Goal: Information Seeking & Learning: Find specific page/section

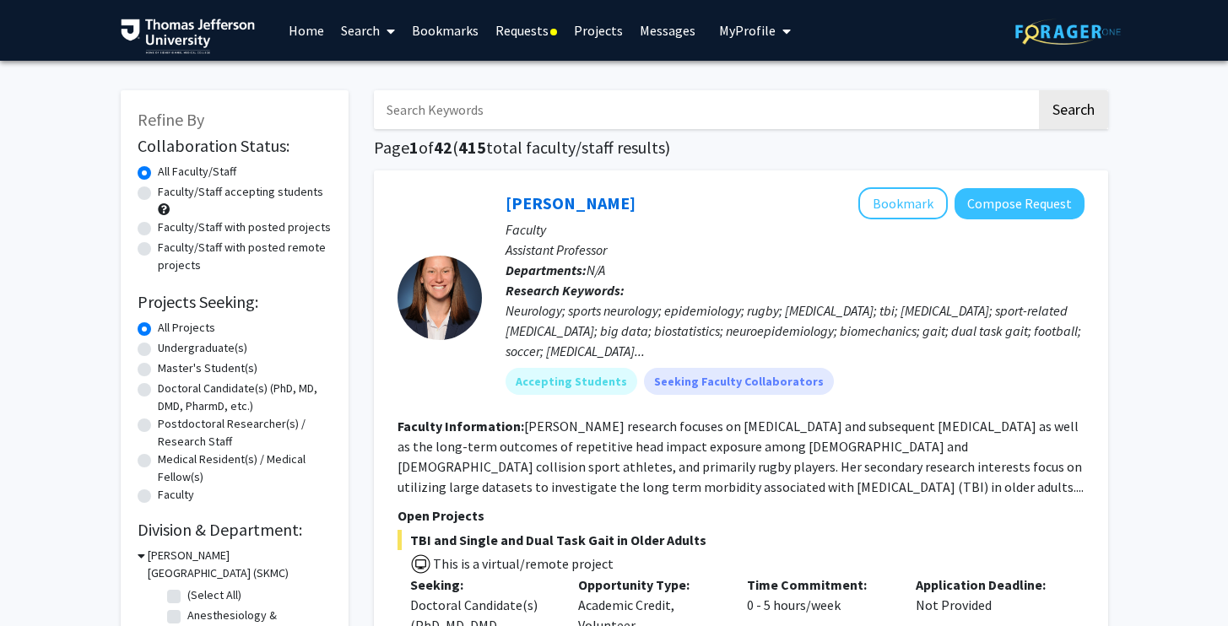
click at [531, 23] on link "Requests" at bounding box center [526, 30] width 78 height 59
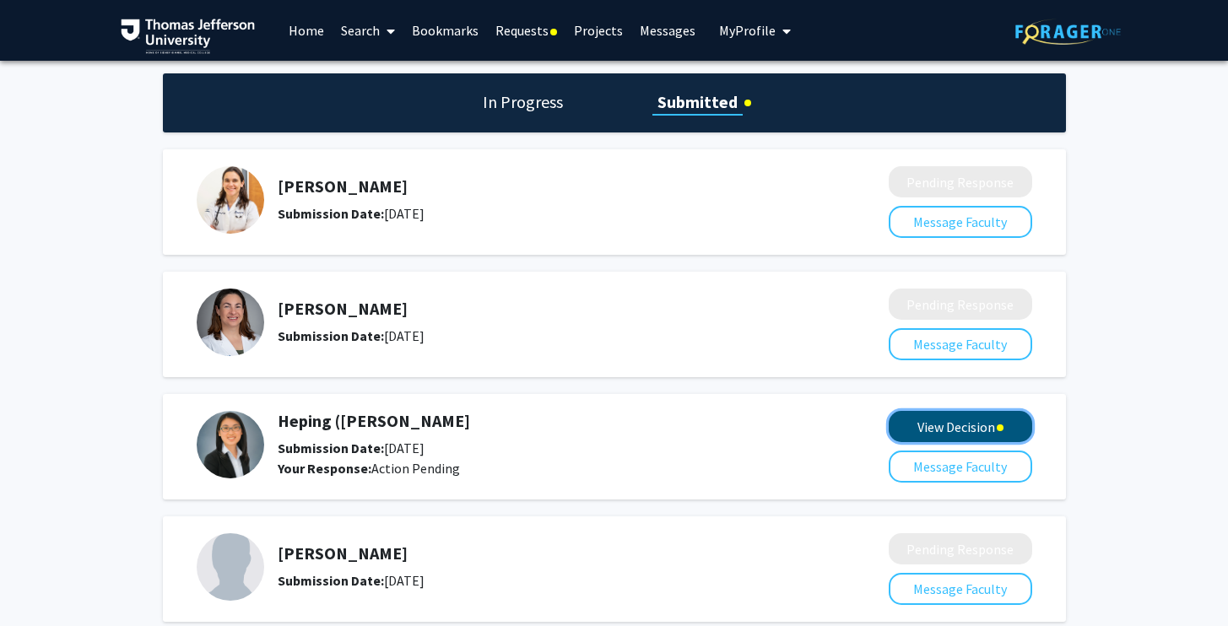
click at [916, 438] on button "View Decision" at bounding box center [959, 426] width 143 height 31
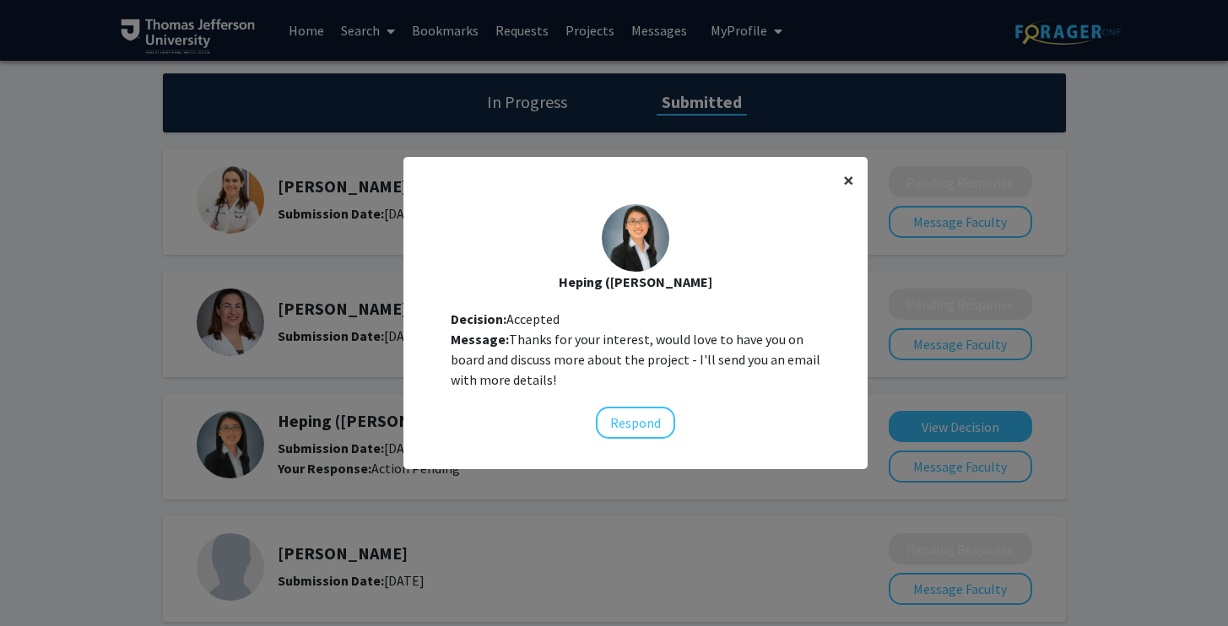
click at [837, 178] on button "×" at bounding box center [848, 180] width 38 height 47
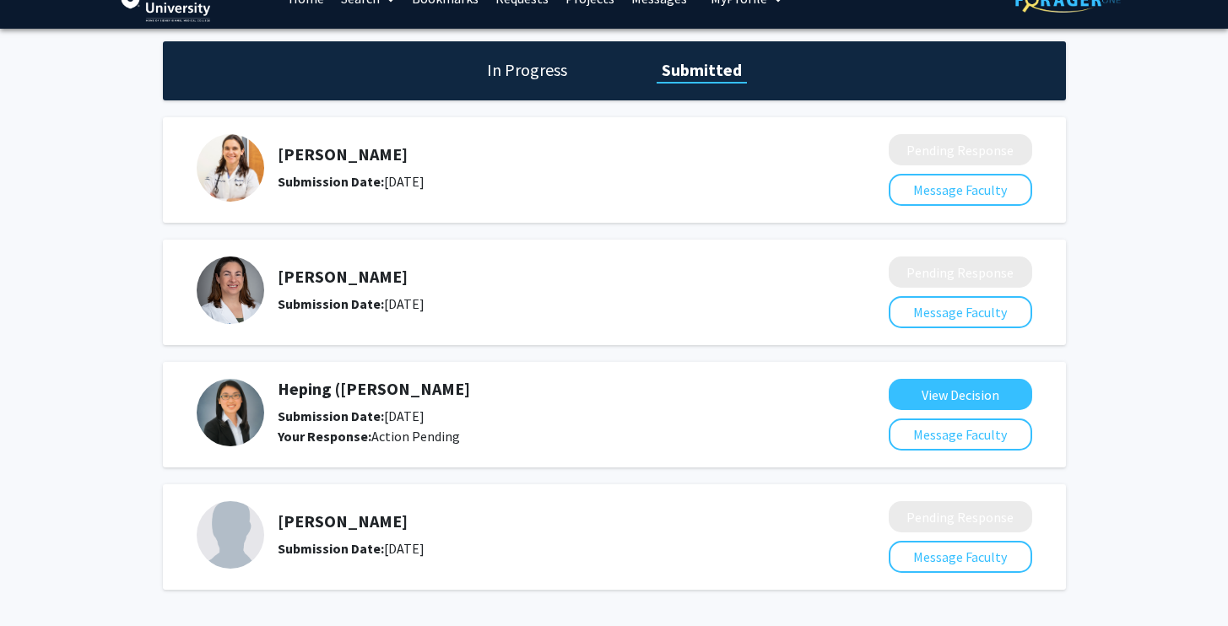
scroll to position [37, 0]
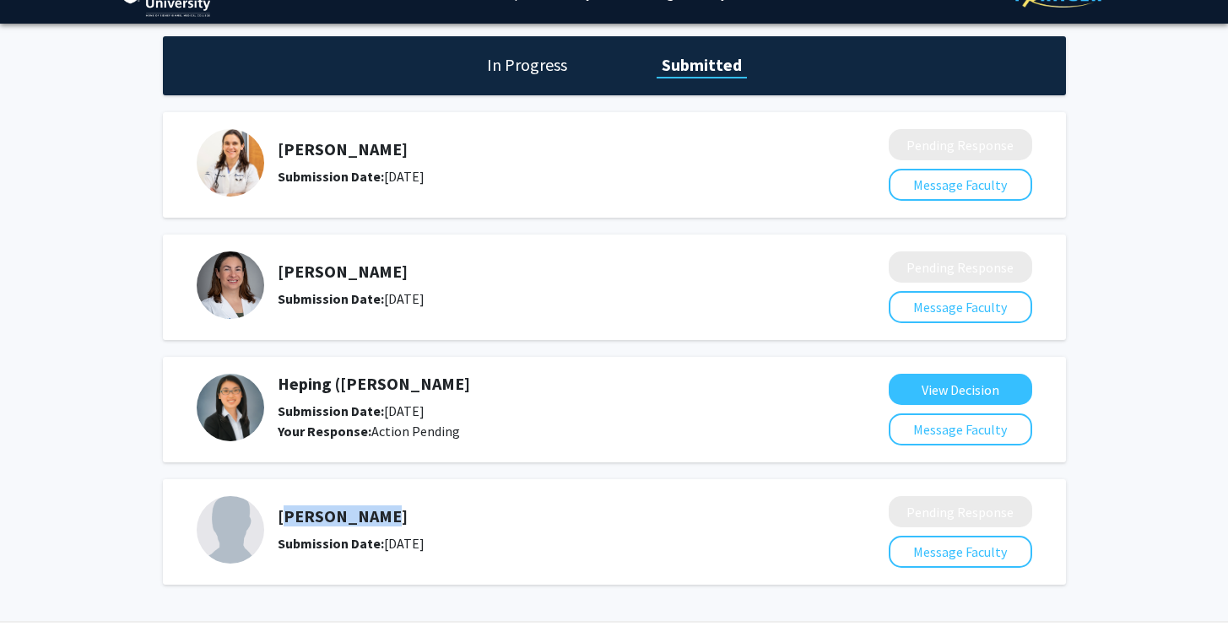
drag, startPoint x: 377, startPoint y: 518, endPoint x: 276, endPoint y: 518, distance: 101.2
click at [276, 518] on div "[PERSON_NAME] Submission Date: [DATE]" at bounding box center [531, 529] width 668 height 67
copy h5 "[PERSON_NAME]"
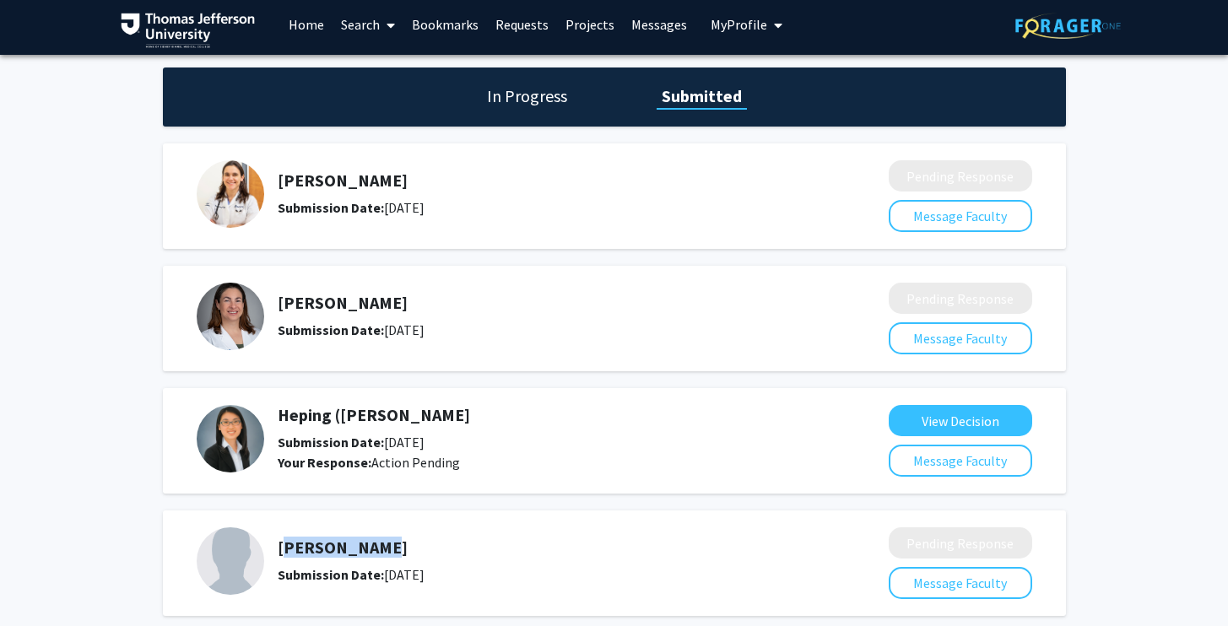
scroll to position [5, 0]
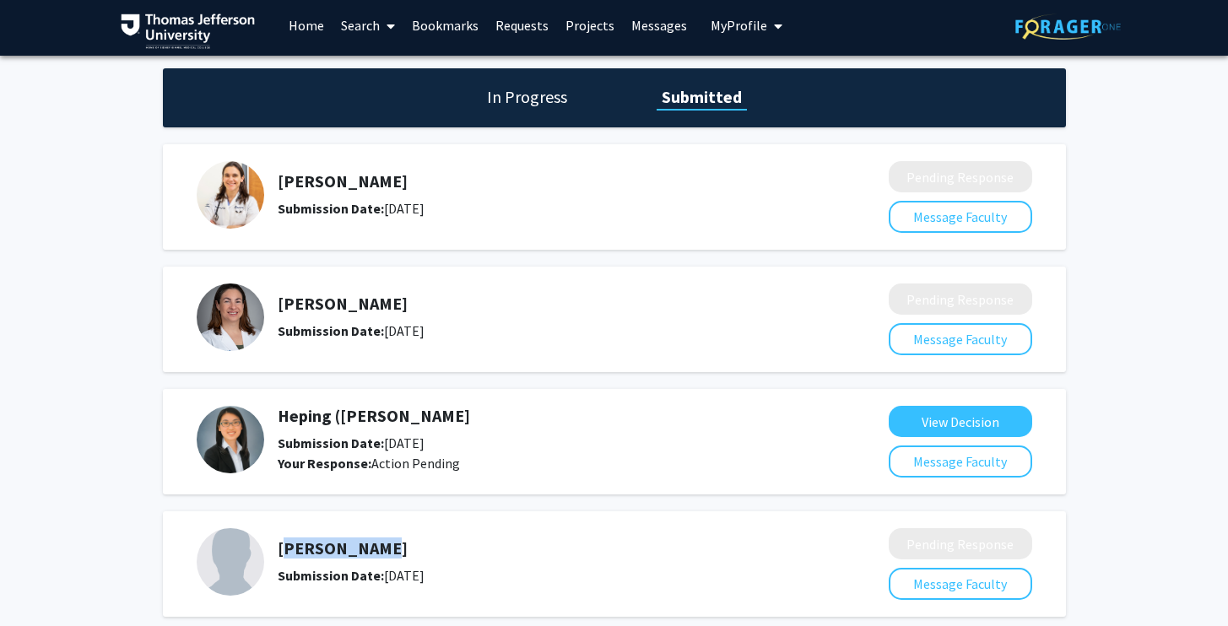
click at [229, 438] on img at bounding box center [230, 439] width 67 height 67
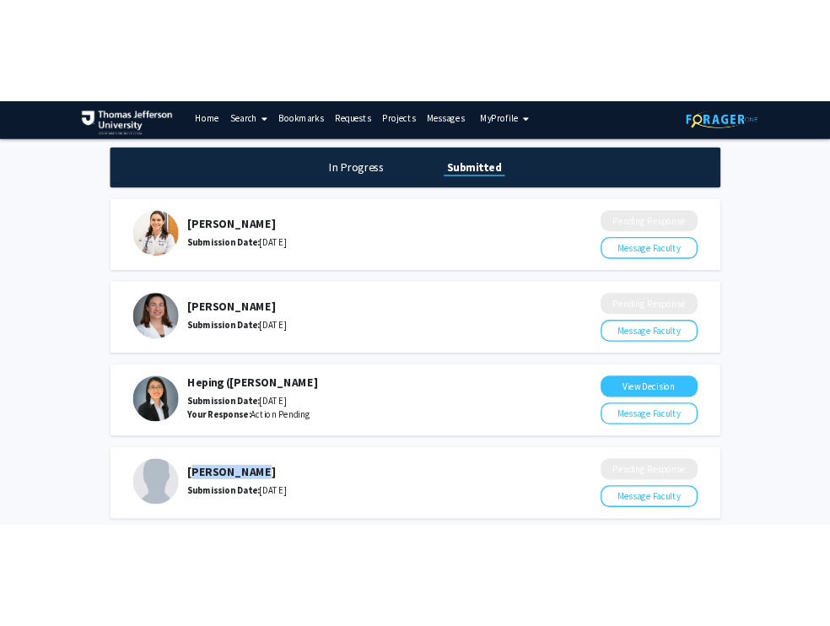
scroll to position [0, 0]
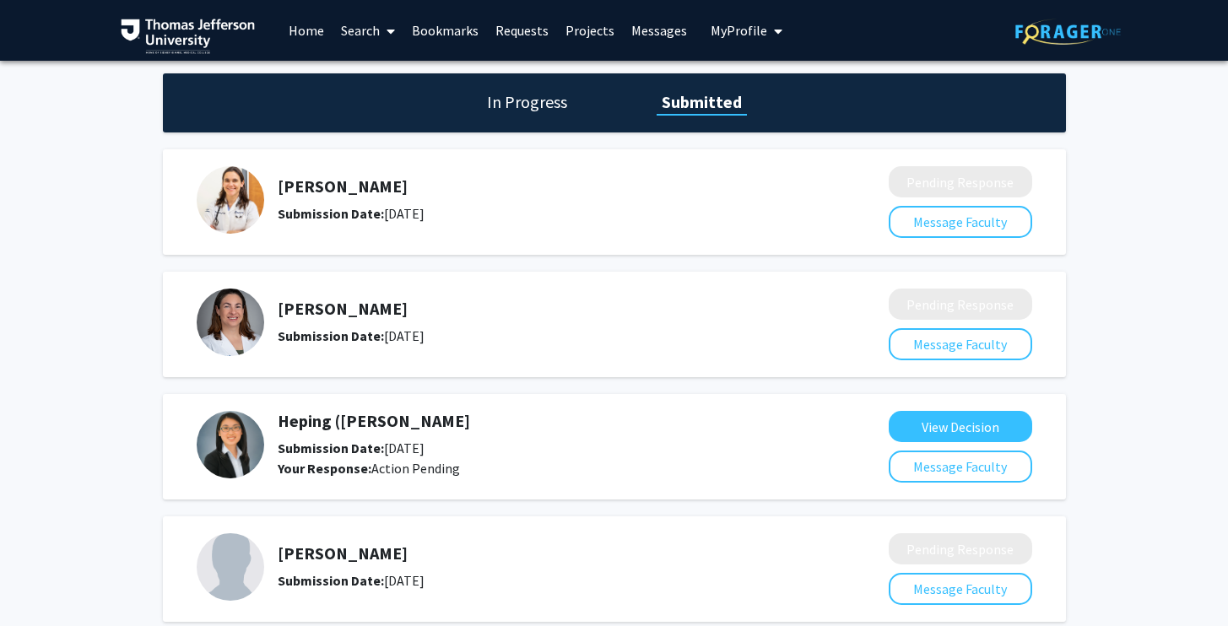
click at [362, 27] on link "Search" at bounding box center [367, 30] width 71 height 59
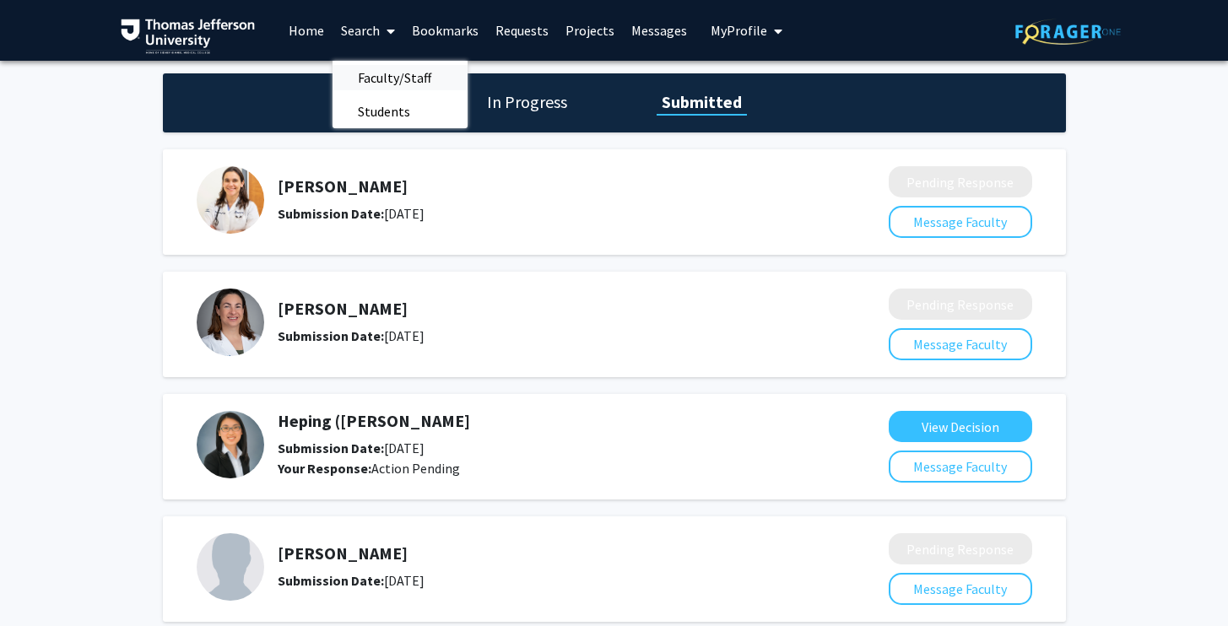
click at [392, 79] on span "Faculty/Staff" at bounding box center [394, 78] width 124 height 34
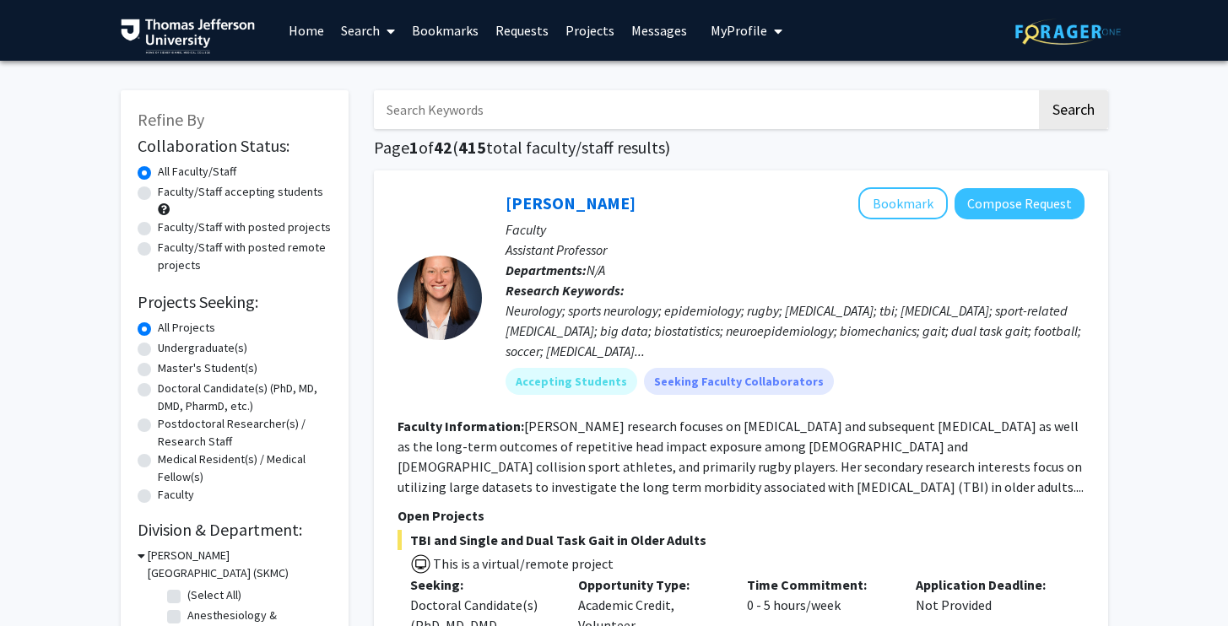
click at [444, 111] on input "Search Keywords" at bounding box center [705, 109] width 662 height 39
type input "heping"
click at [1039, 90] on button "Search" at bounding box center [1073, 109] width 69 height 39
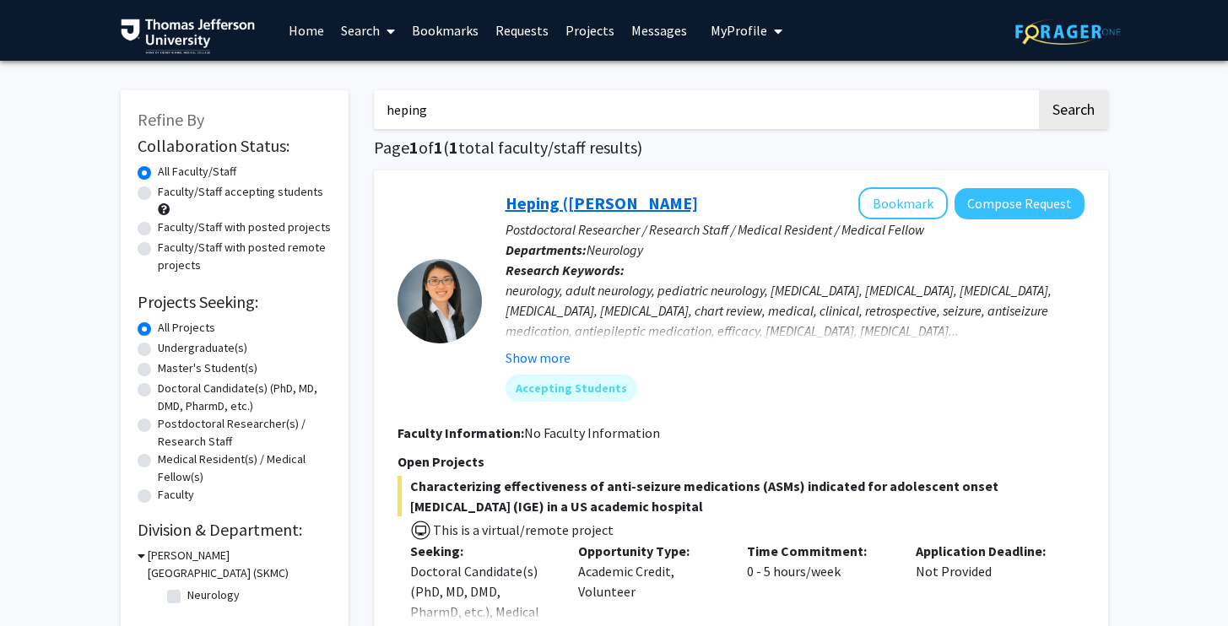
click at [554, 197] on link "Heping ([PERSON_NAME]" at bounding box center [601, 202] width 192 height 21
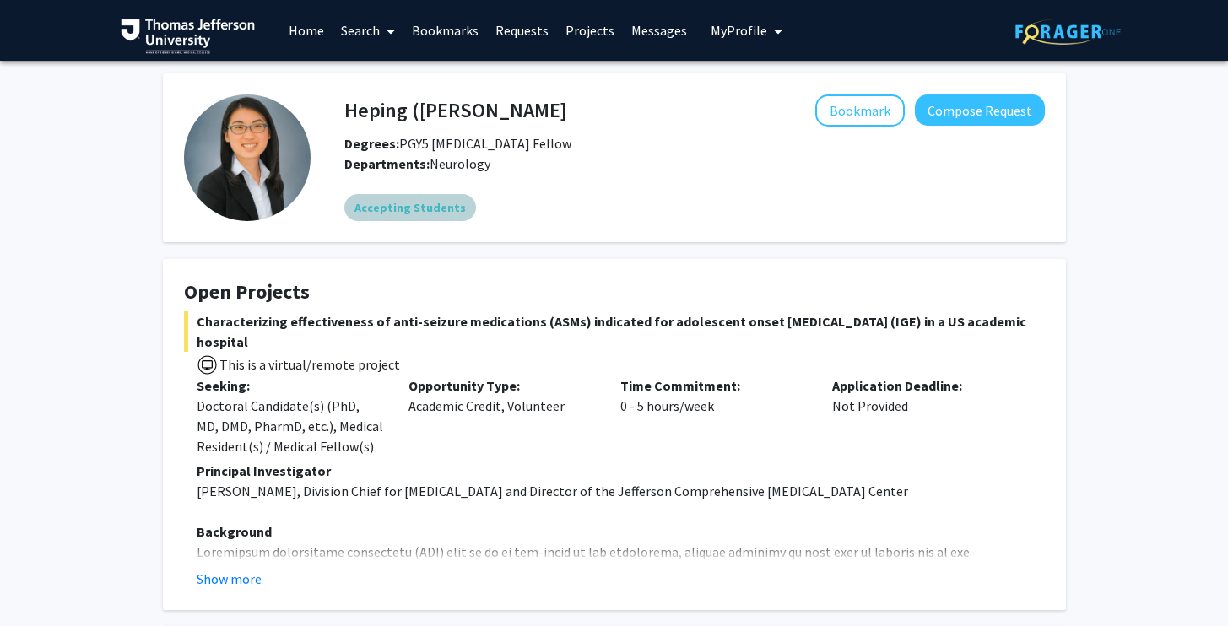
click at [554, 197] on div "Accepting Students" at bounding box center [694, 208] width 707 height 34
drag, startPoint x: 466, startPoint y: 116, endPoint x: 522, endPoint y: 116, distance: 56.5
click at [522, 116] on div "Heping ([PERSON_NAME]) Sheng Bookmark Compose Request" at bounding box center [695, 110] width 726 height 32
click at [540, 129] on div "Heping ([PERSON_NAME]) Sheng Bookmark Compose Request Degrees: PGY5 [MEDICAL_DA…" at bounding box center [695, 123] width 726 height 59
